Goal: Task Accomplishment & Management: Complete application form

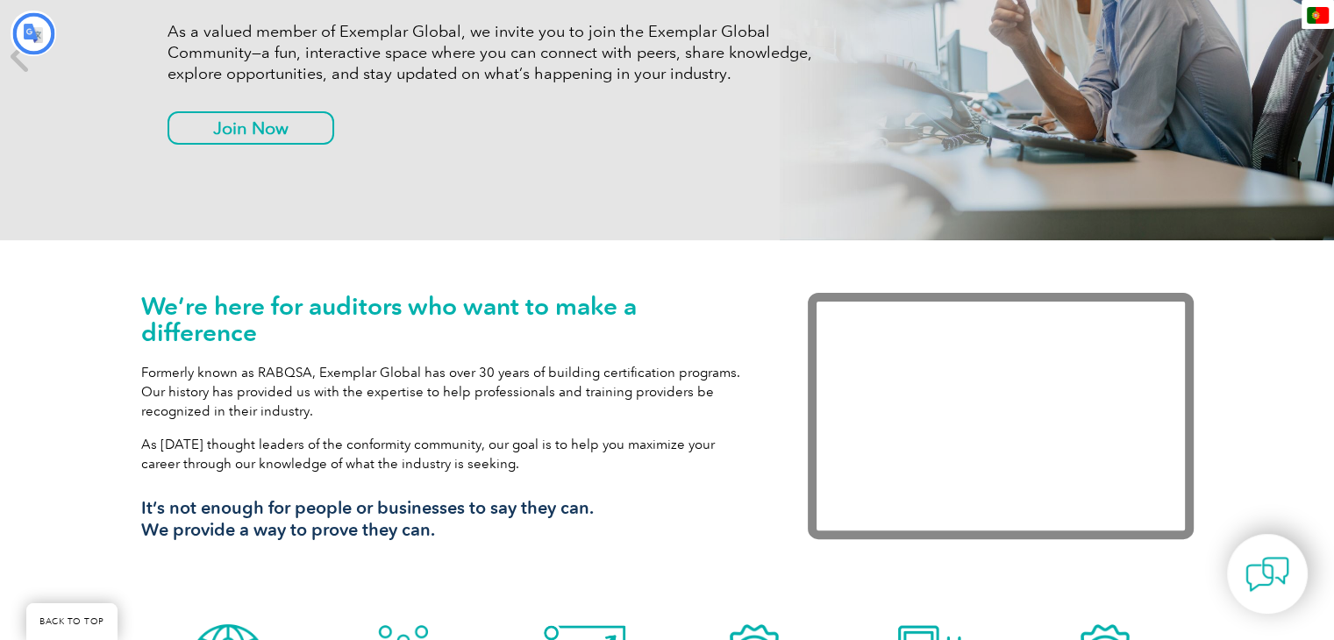
scroll to position [396, 0]
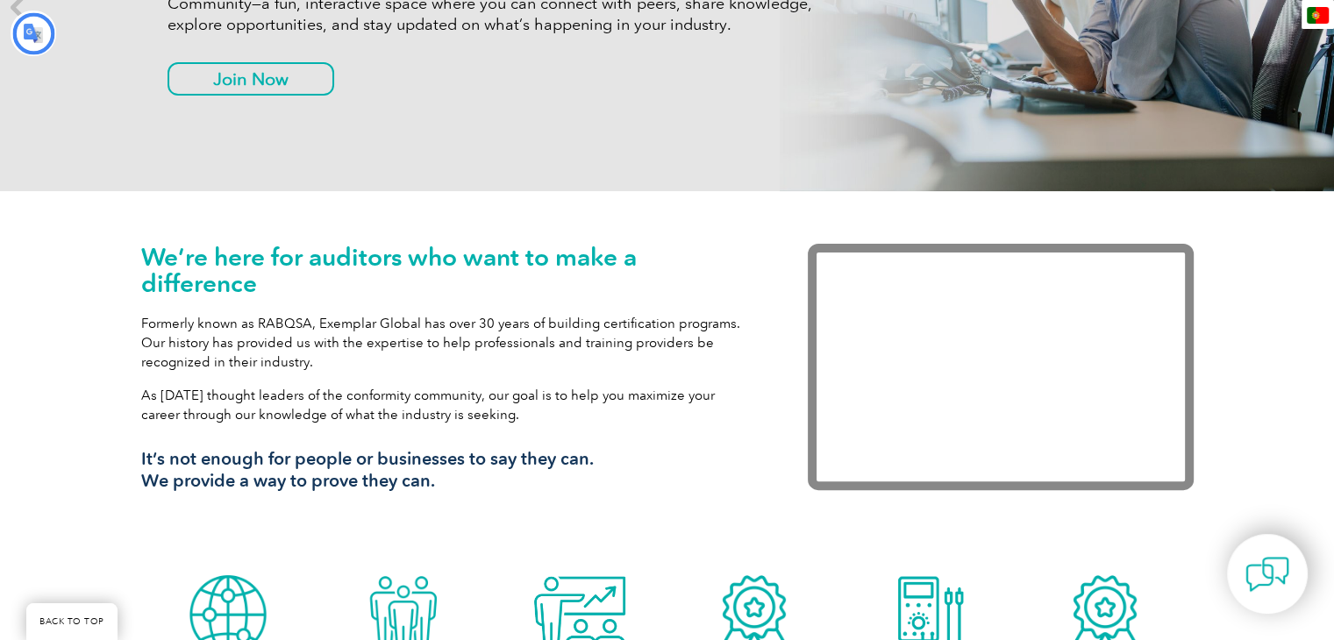
type input "Procurar"
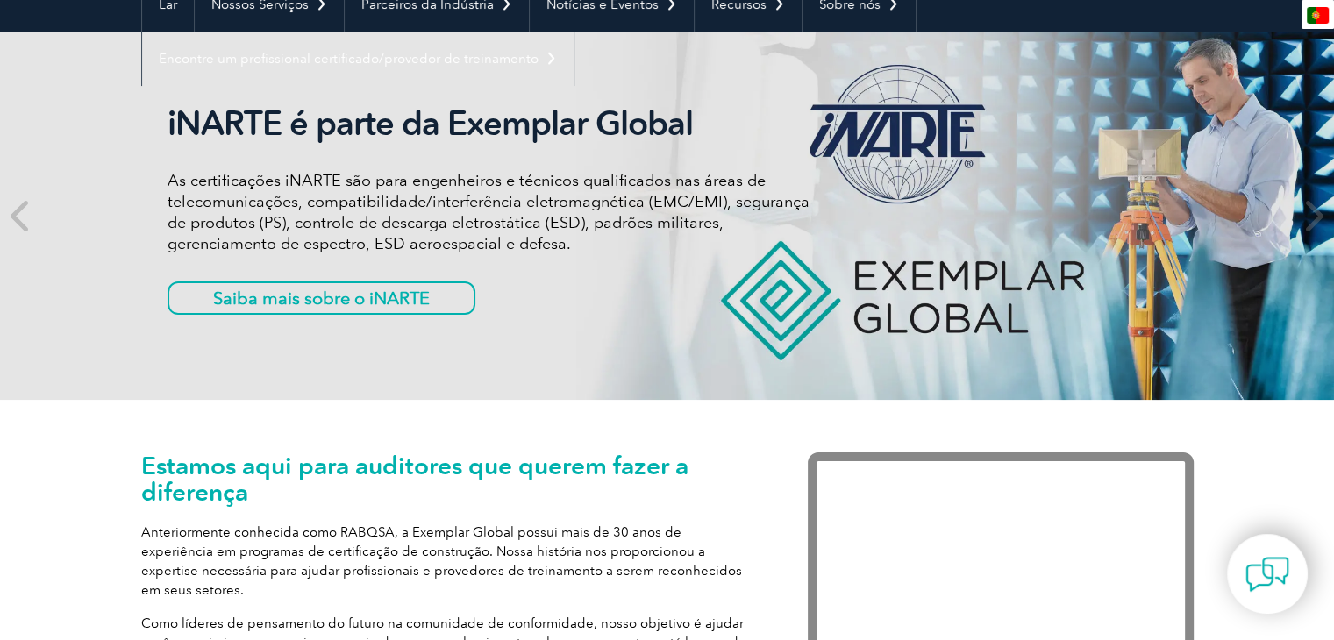
scroll to position [0, 0]
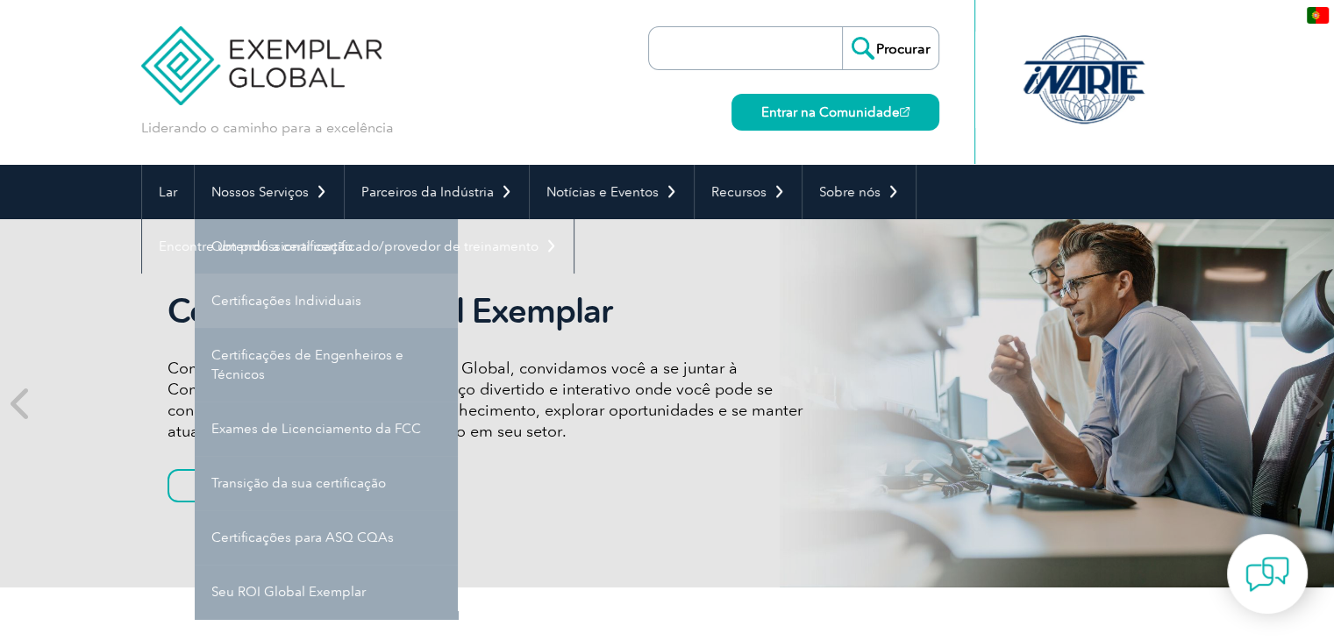
click at [291, 314] on link "Certificações Individuais" at bounding box center [326, 301] width 263 height 54
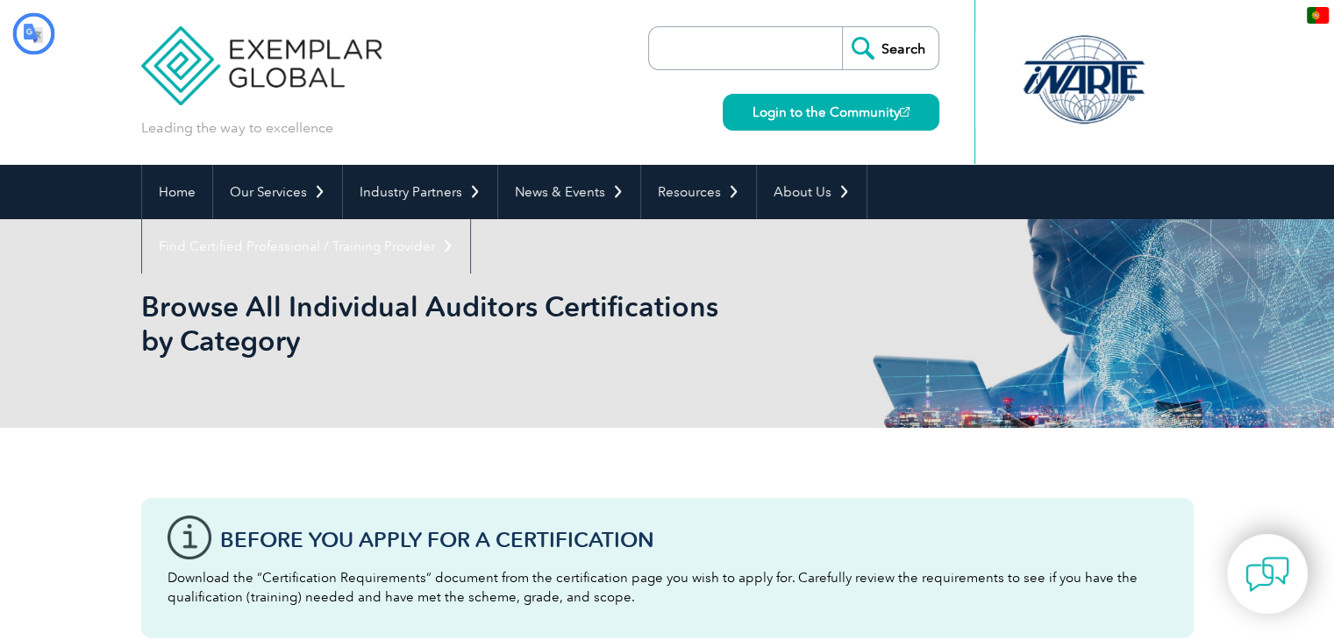
type input "Procurar"
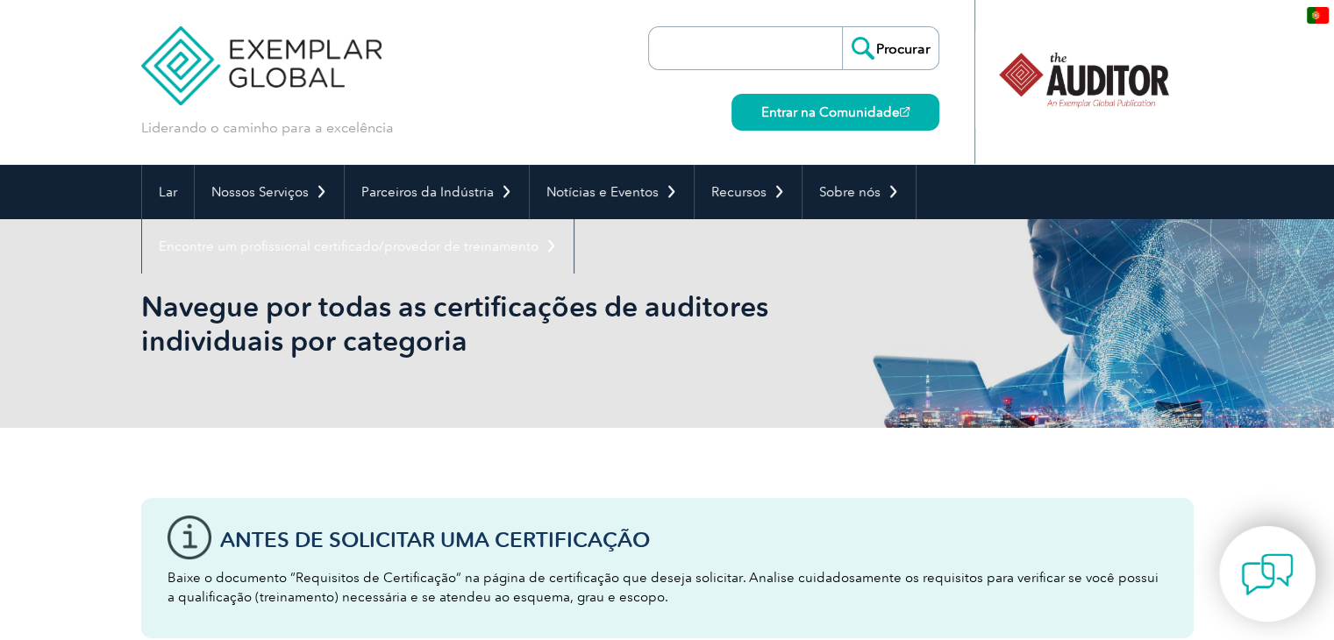
click at [1263, 572] on img at bounding box center [1267, 574] width 53 height 53
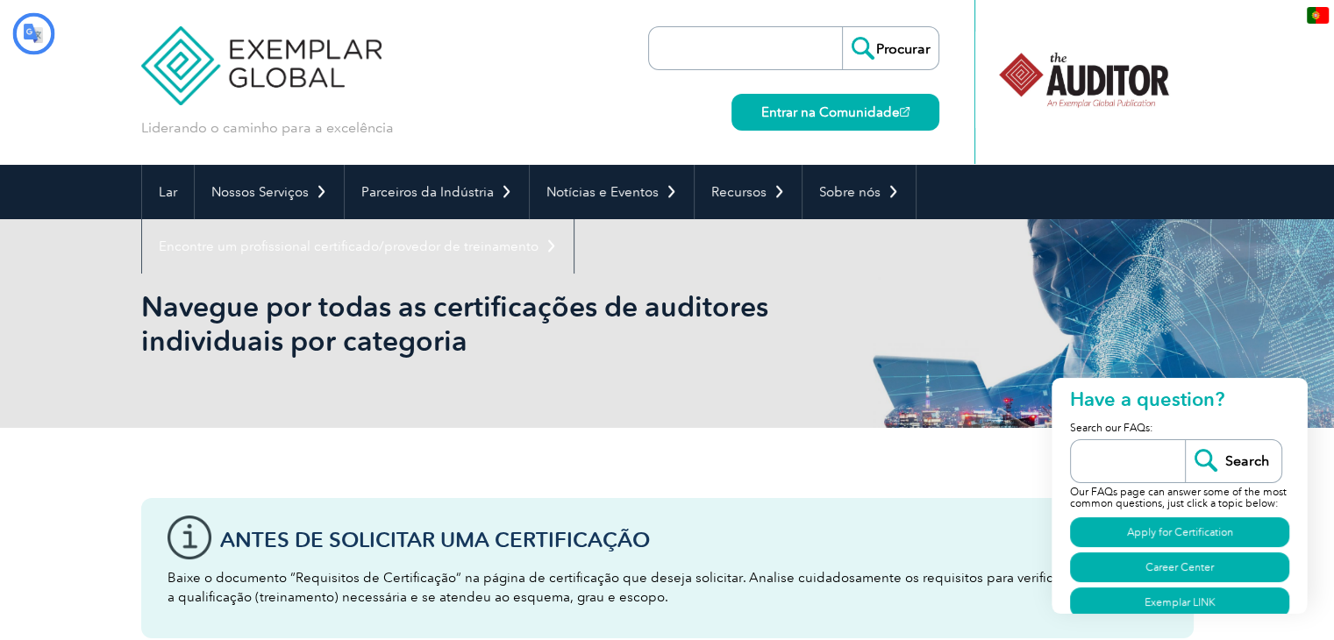
type input "Procurar"
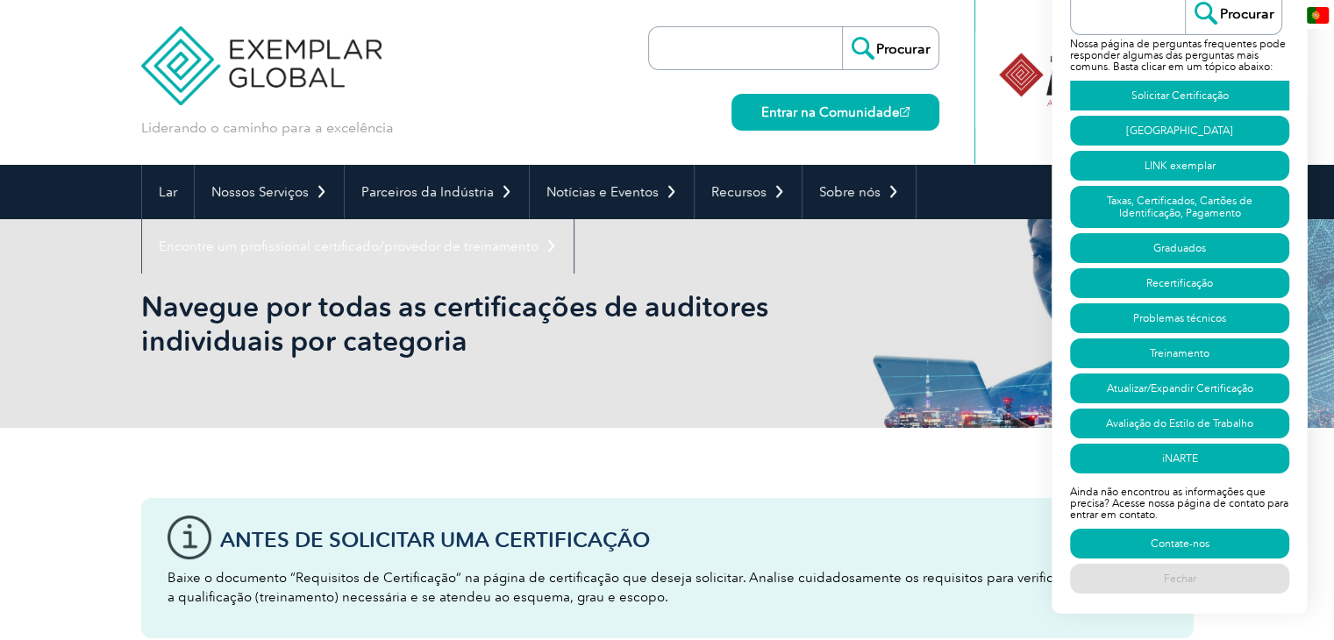
click at [1209, 95] on font "Solicitar Certificação" at bounding box center [1179, 95] width 97 height 12
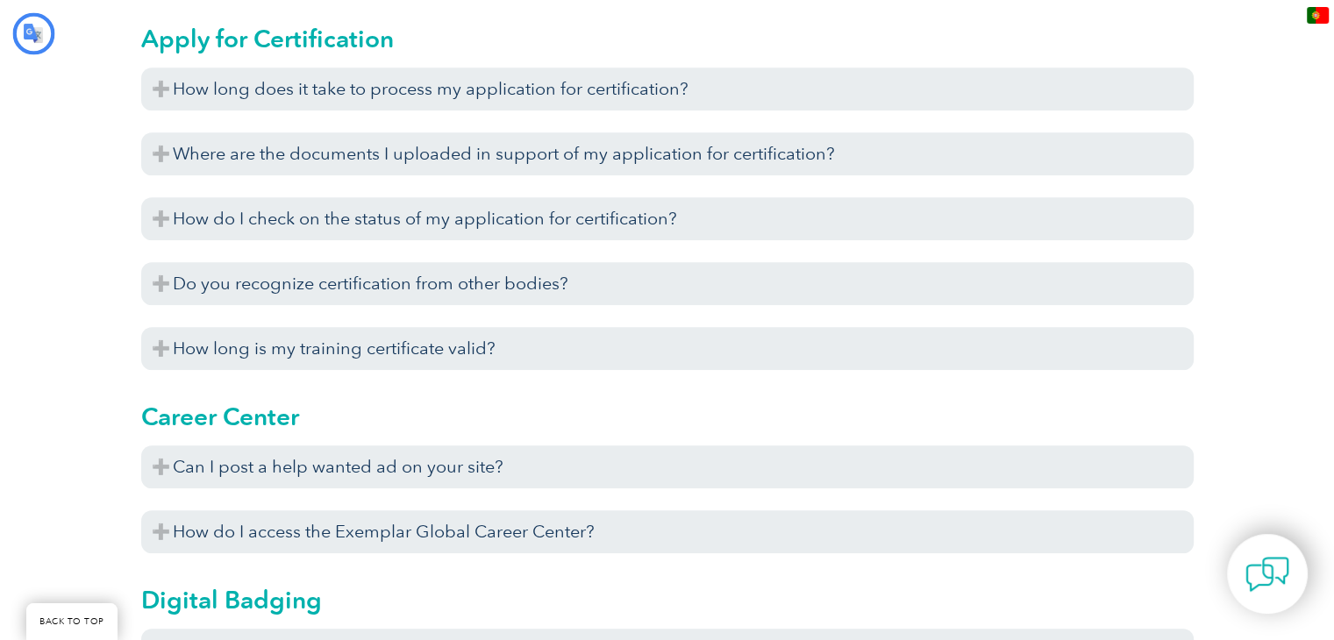
type input "Procurar"
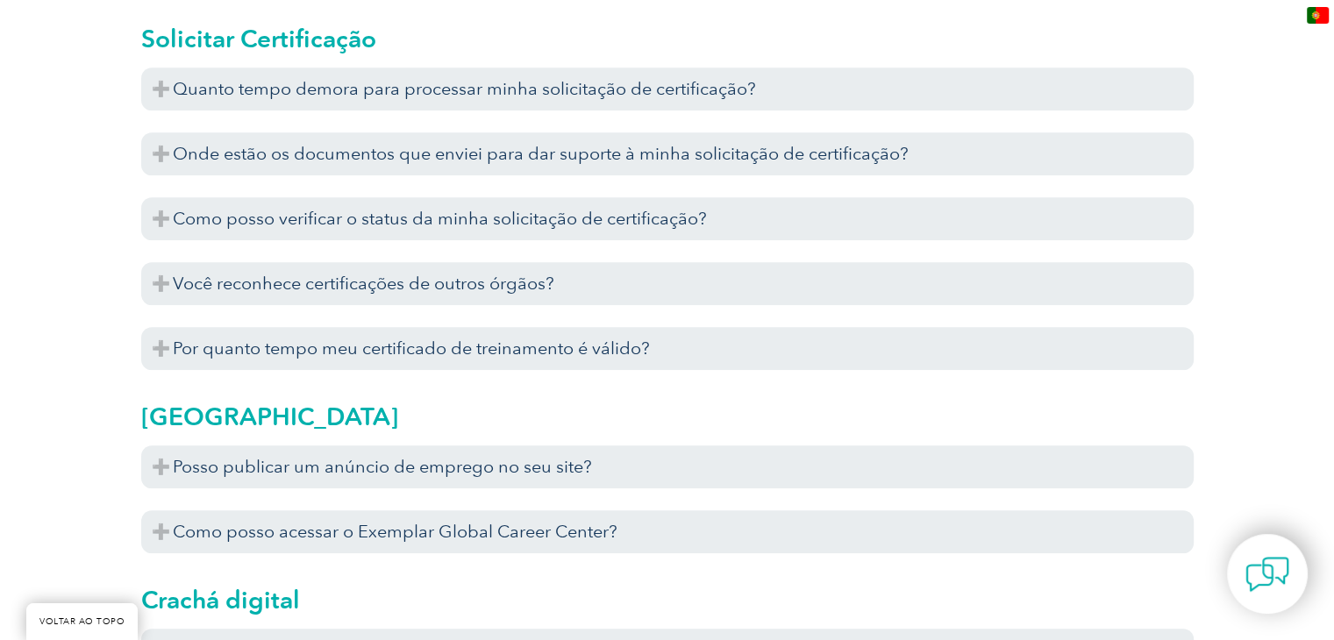
click at [1299, 581] on div at bounding box center [1267, 574] width 96 height 96
type input "Procurar"
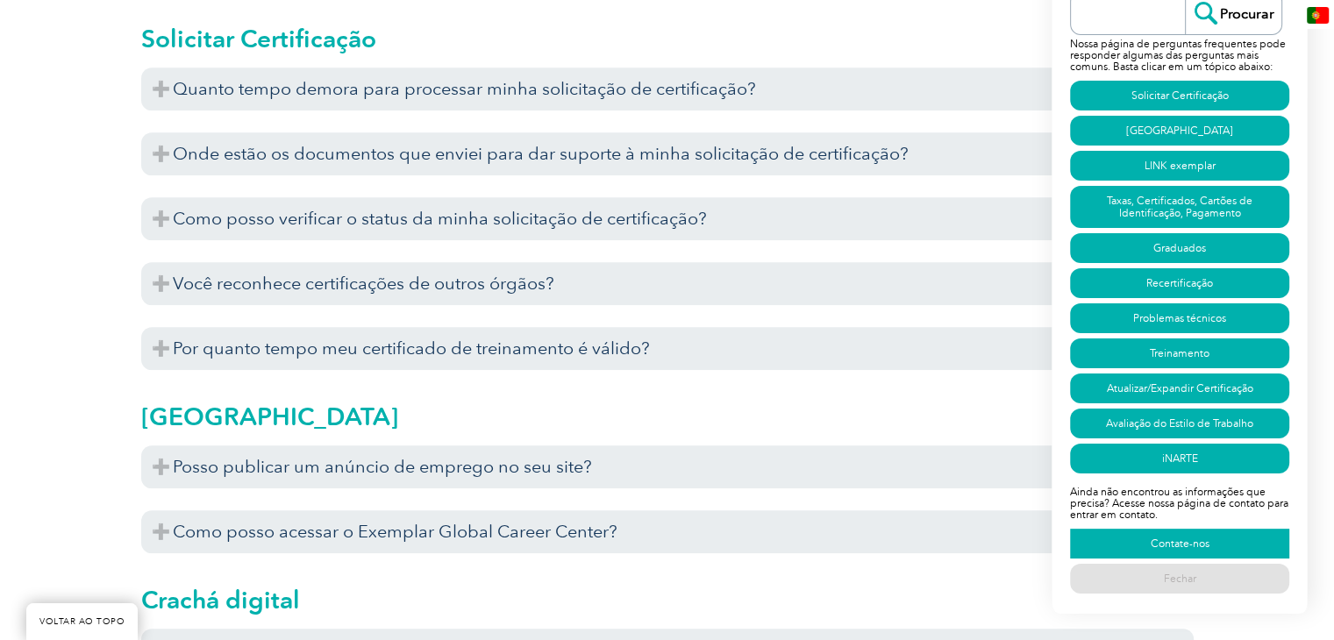
click at [1186, 545] on font "Contate-nos" at bounding box center [1180, 544] width 59 height 12
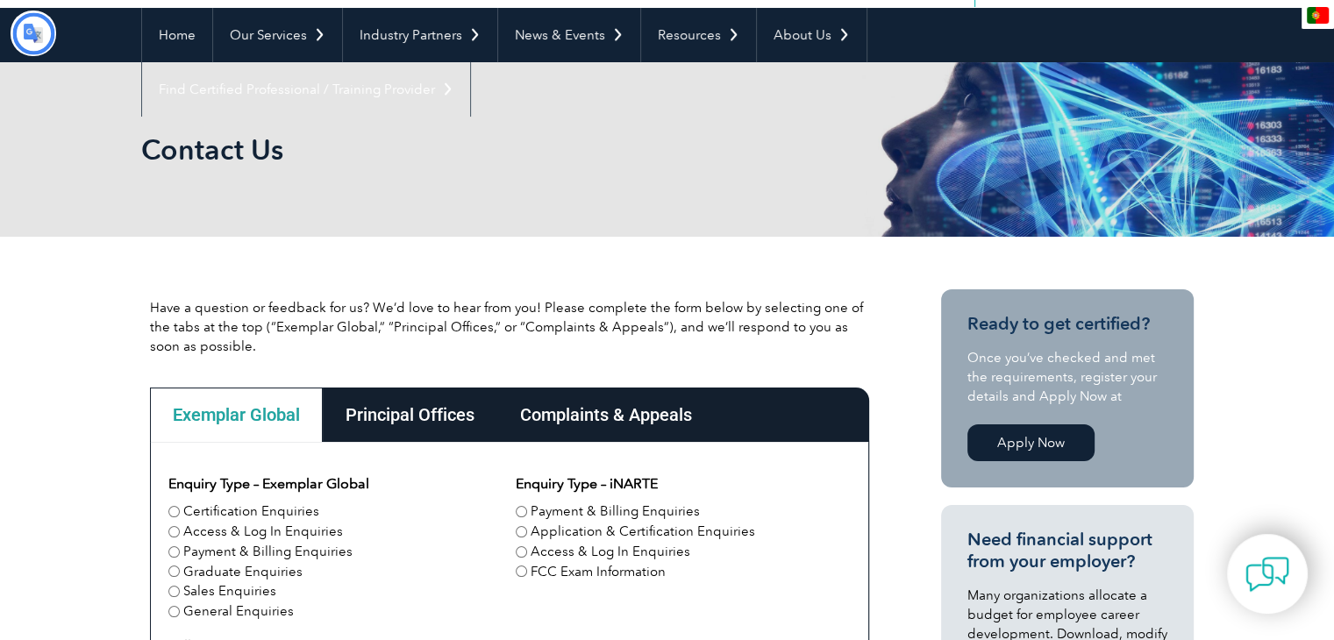
type input "Procurar"
type input "Enviar"
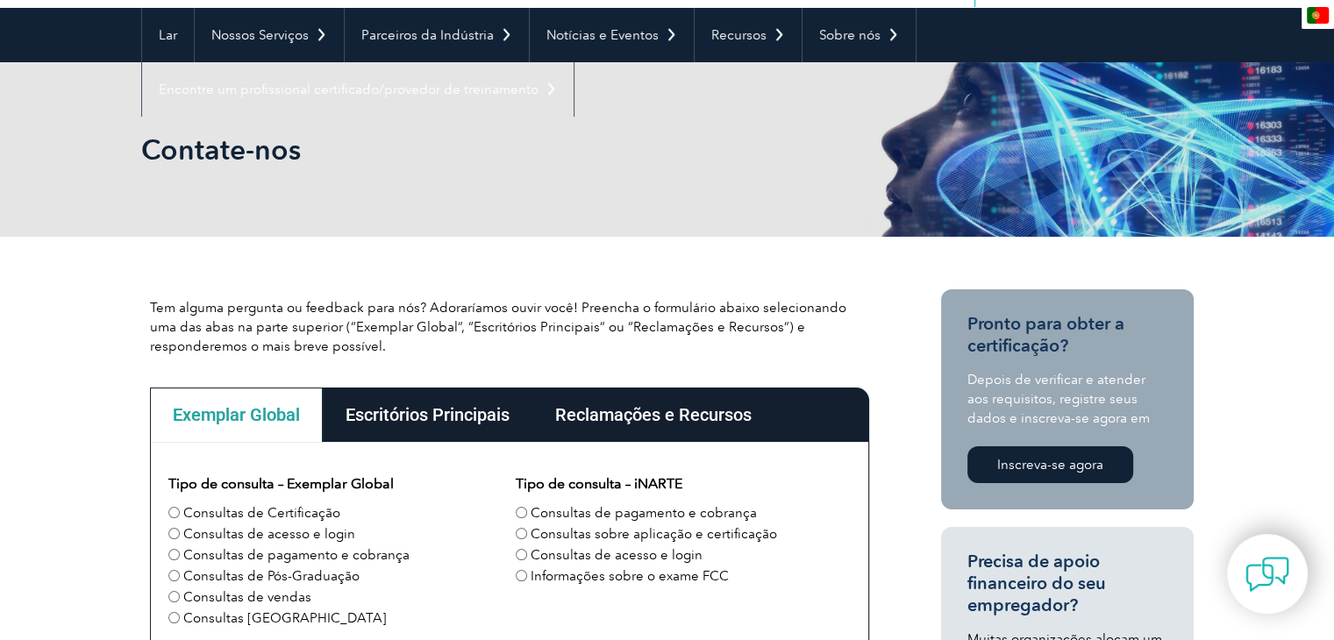
click at [259, 510] on font "Consultas de Certificação" at bounding box center [261, 513] width 157 height 16
click at [180, 510] on input "Consultas de Certificação" at bounding box center [173, 512] width 11 height 11
radio input "true"
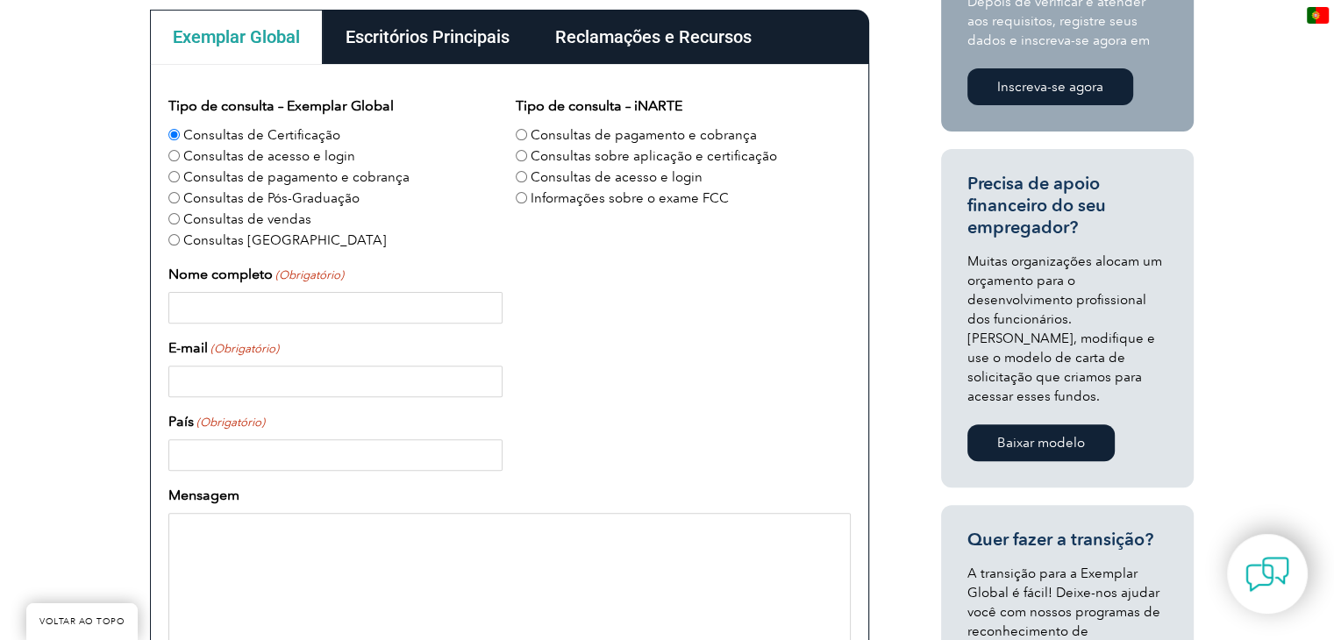
scroll to position [877, 0]
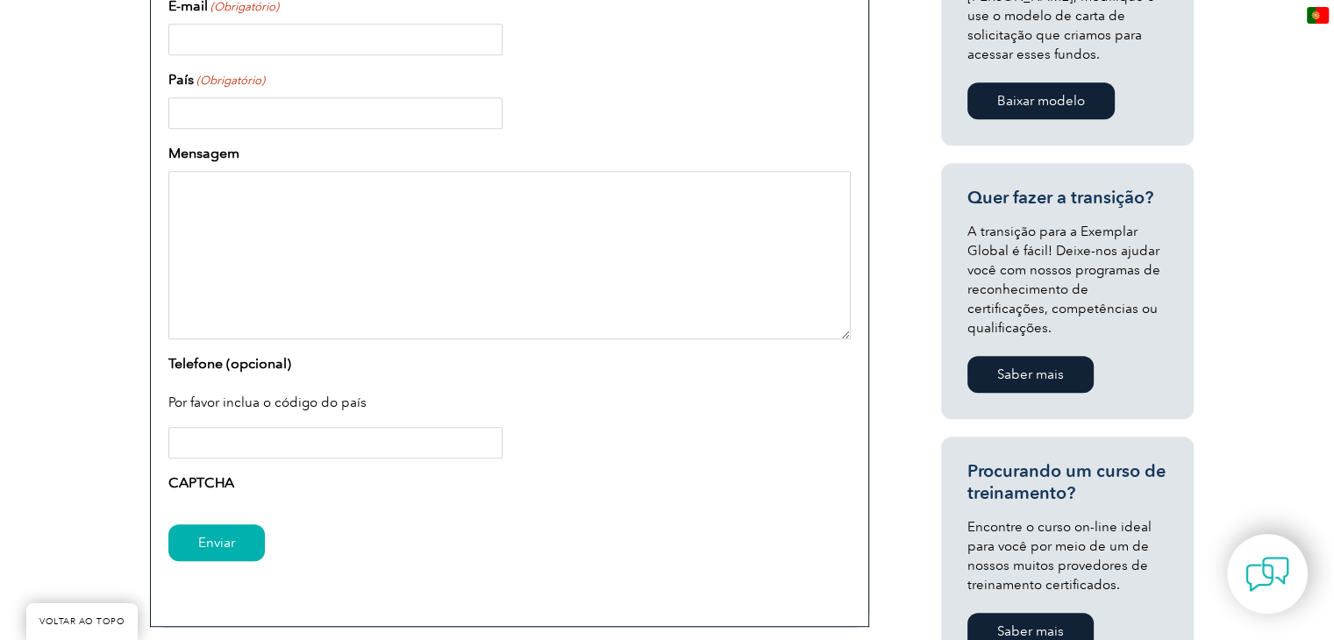
click at [182, 485] on font "CAPTCHA" at bounding box center [201, 483] width 66 height 17
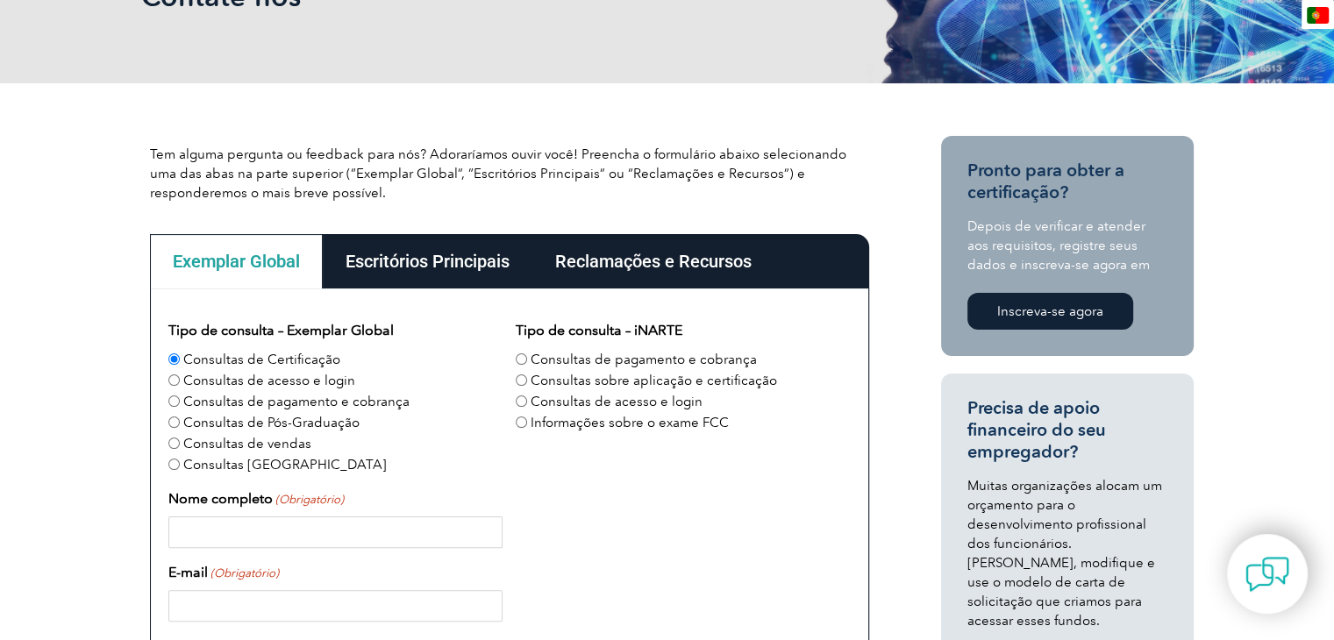
scroll to position [0, 0]
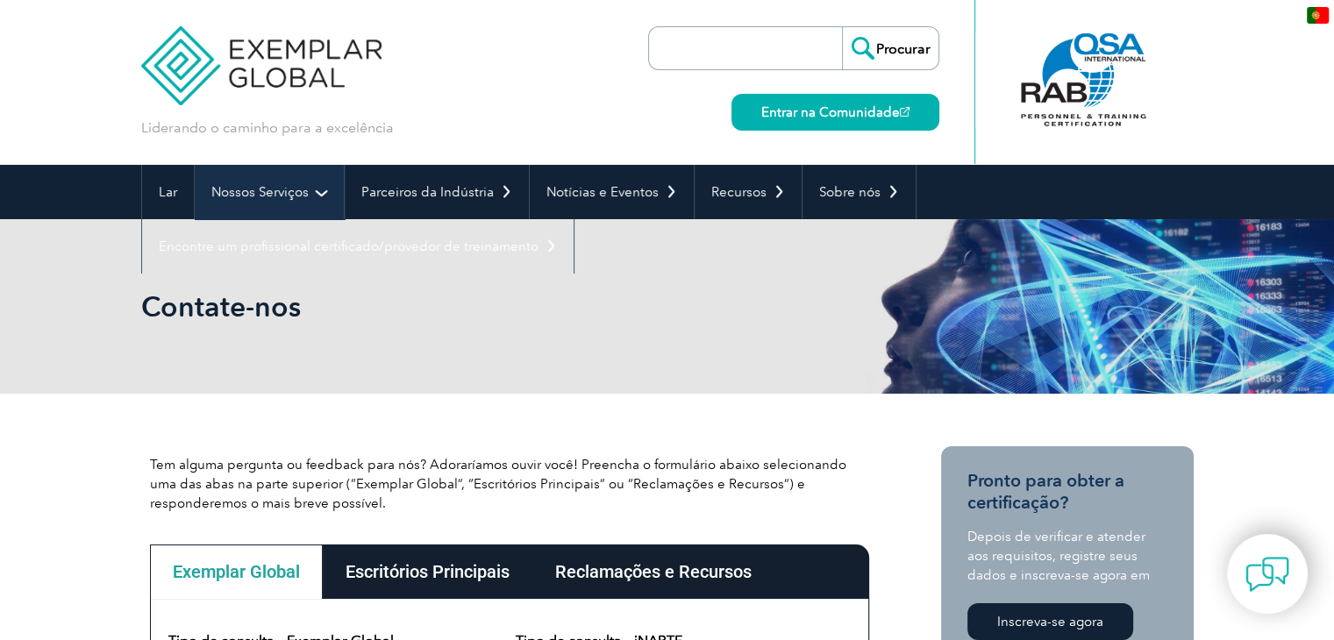
click at [260, 195] on font "Nossos Serviços" at bounding box center [259, 192] width 97 height 16
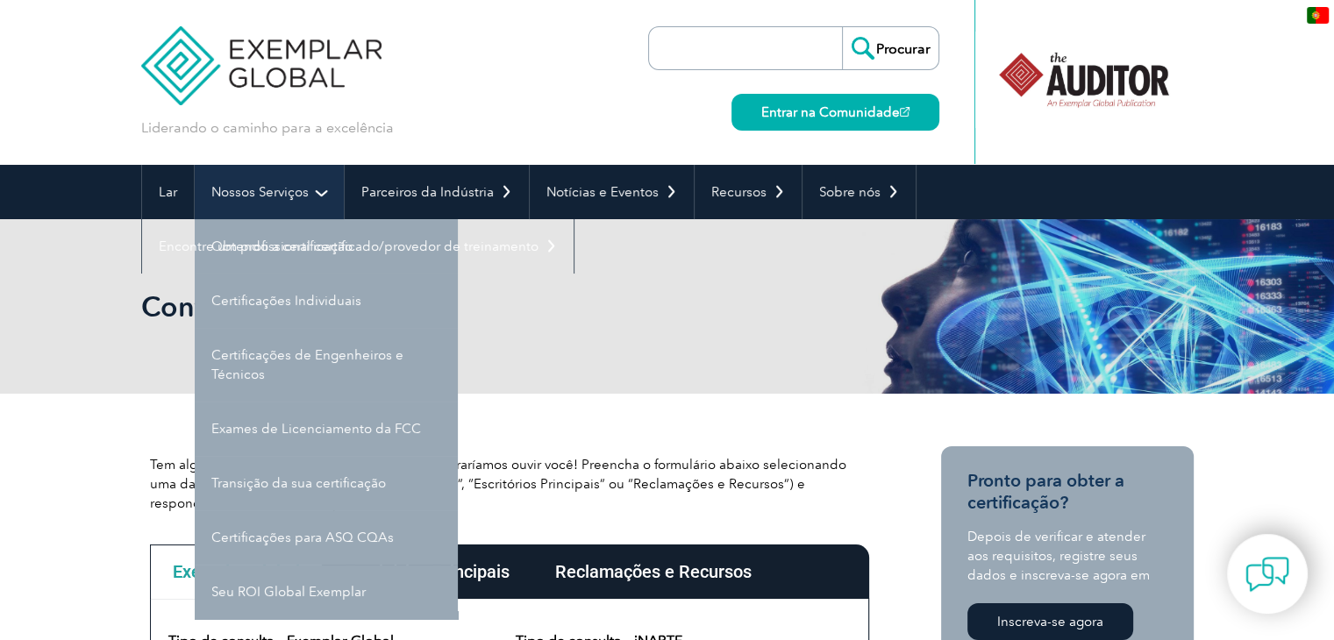
click at [323, 192] on link "Nossos Serviços" at bounding box center [269, 192] width 149 height 54
